Goal: Task Accomplishment & Management: Manage account settings

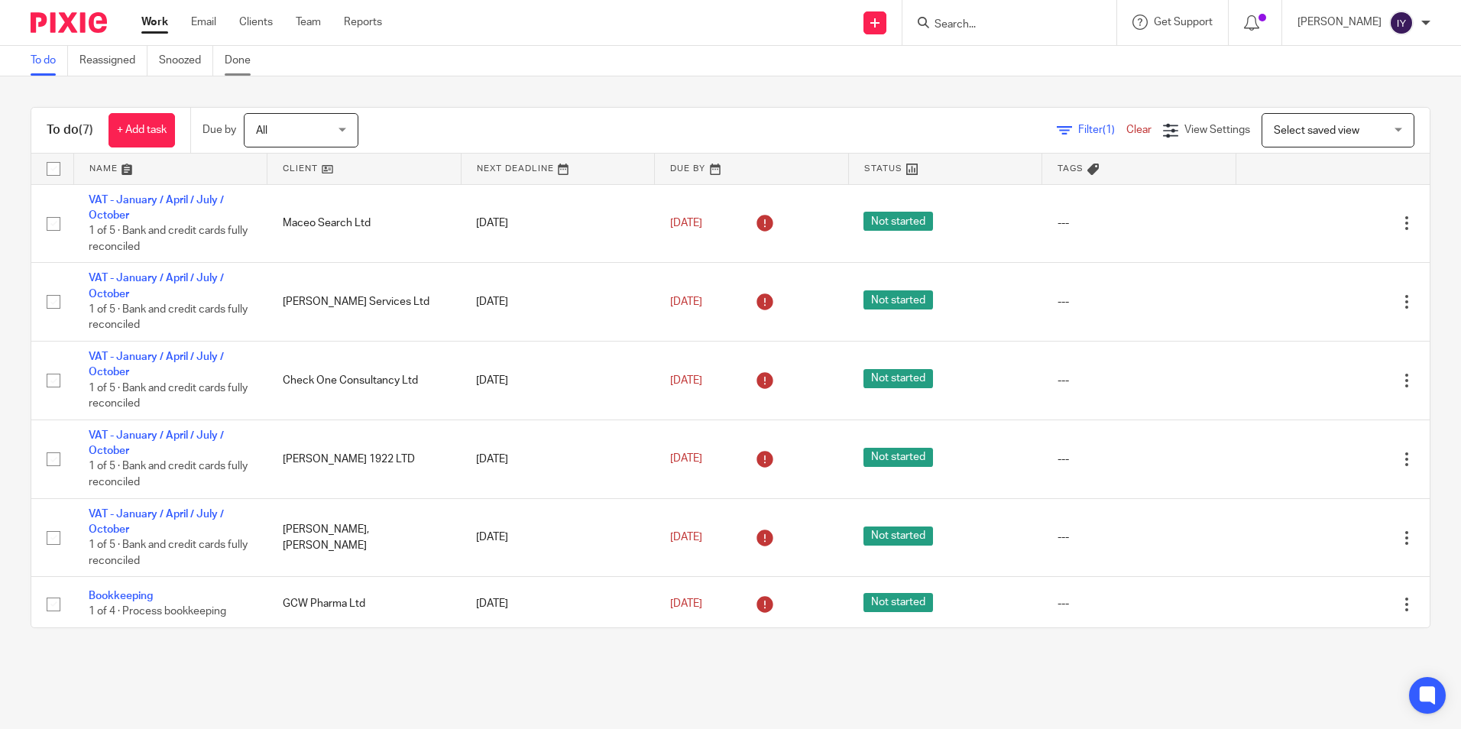
click at [239, 62] on link "Done" at bounding box center [243, 61] width 37 height 30
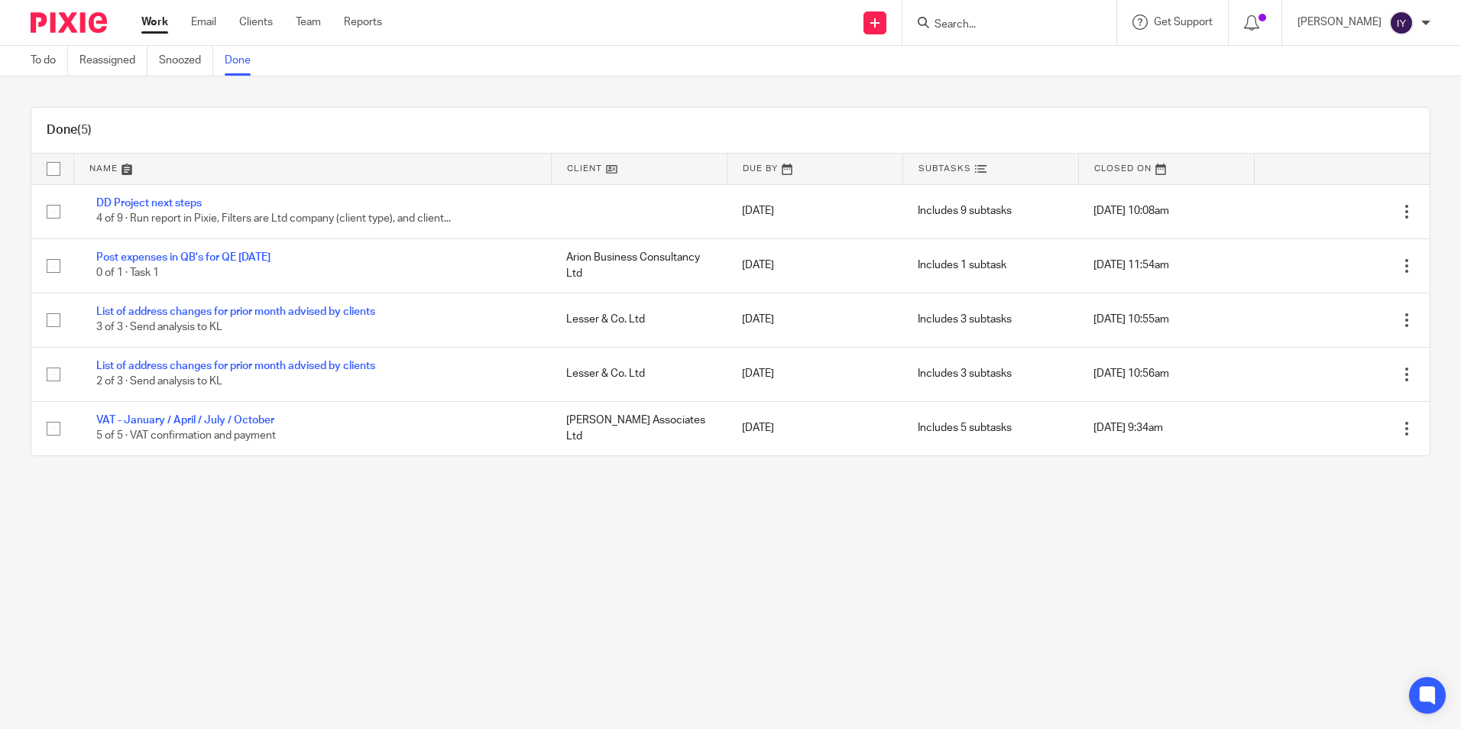
click at [158, 26] on link "Work" at bounding box center [154, 22] width 27 height 15
